Goal: Navigation & Orientation: Find specific page/section

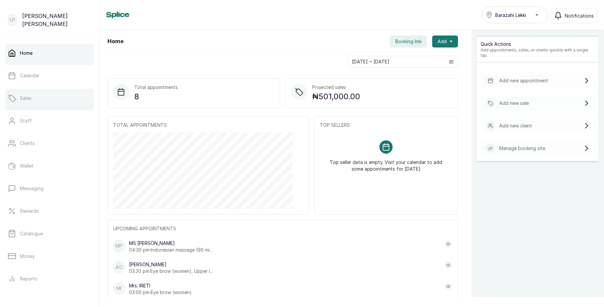
click at [48, 95] on link "Sales" at bounding box center [49, 98] width 89 height 19
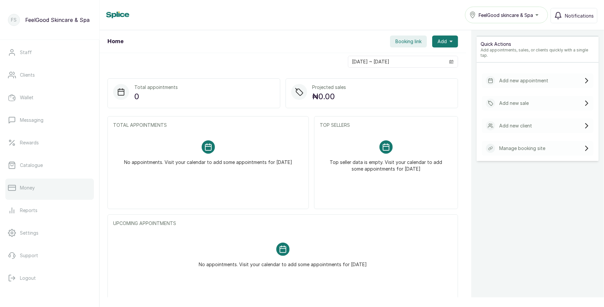
scroll to position [74, 0]
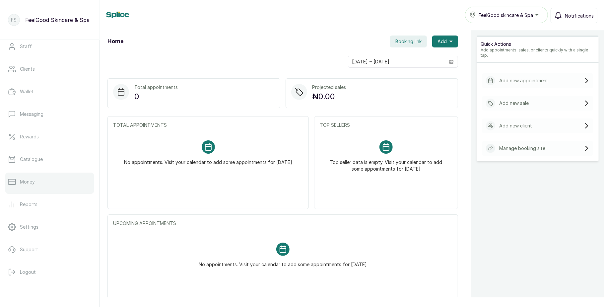
click at [40, 183] on link "Money" at bounding box center [49, 181] width 89 height 19
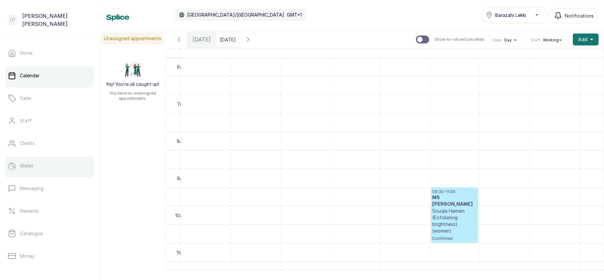
scroll to position [96, 0]
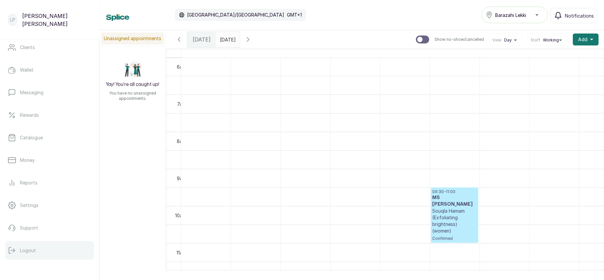
click at [34, 247] on p "Logout" at bounding box center [28, 250] width 16 height 7
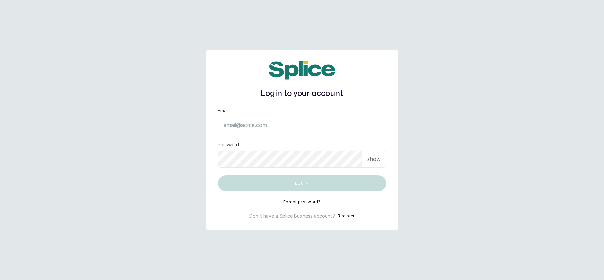
click at [285, 128] on input "Email" at bounding box center [302, 125] width 168 height 17
type input "[EMAIL_ADDRESS][DOMAIN_NAME]"
click at [370, 154] on div "show" at bounding box center [374, 159] width 25 height 17
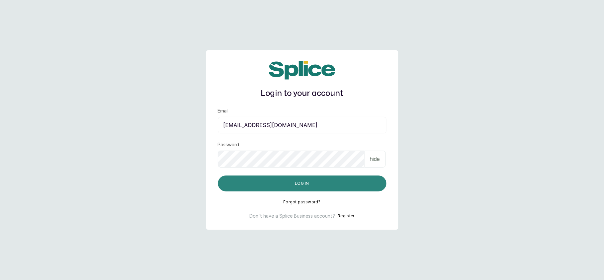
click at [345, 186] on button "Log in" at bounding box center [302, 183] width 168 height 16
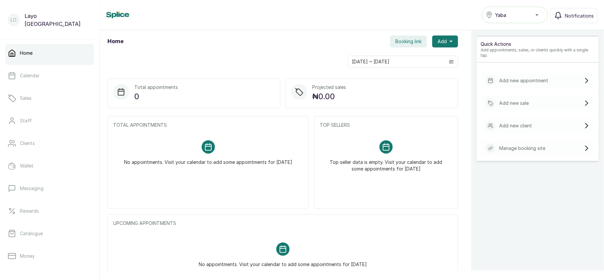
click at [508, 15] on div "Yaba" at bounding box center [515, 15] width 58 height 8
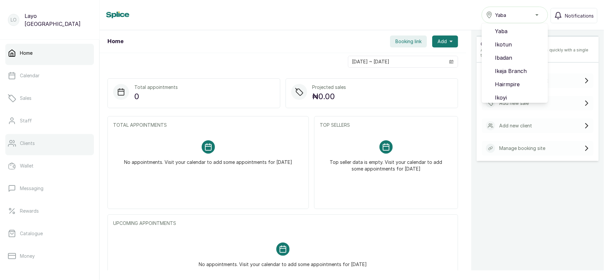
click at [34, 143] on p "Clients" at bounding box center [27, 143] width 15 height 7
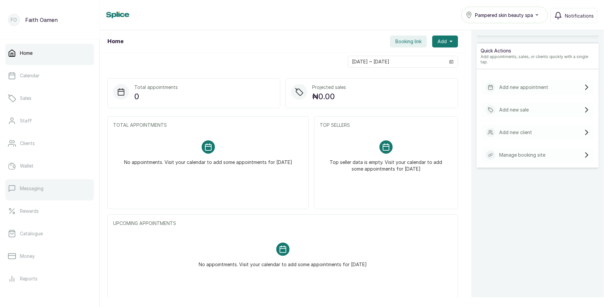
click at [35, 185] on p "Messaging" at bounding box center [32, 188] width 24 height 7
